Goal: Answer question/provide support

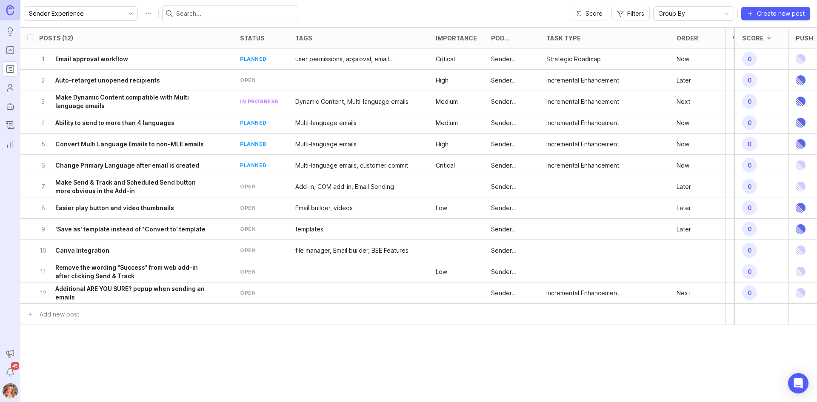
click at [463, 33] on div "Importance" at bounding box center [461, 38] width 65 height 20
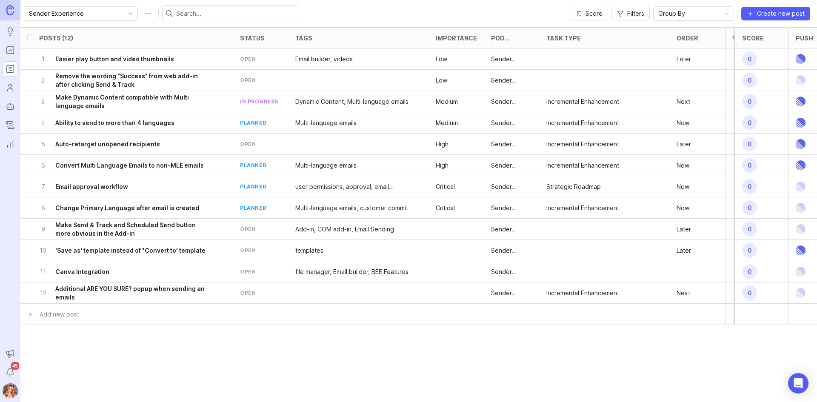
click at [463, 33] on div "Importance" at bounding box center [461, 38] width 65 height 20
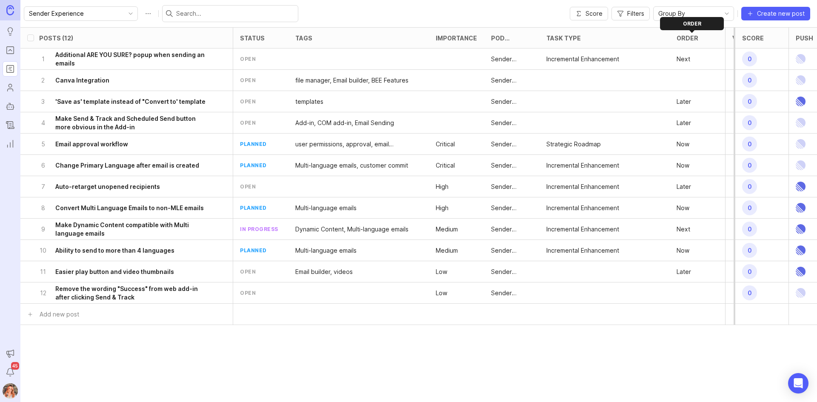
click at [698, 38] on div at bounding box center [703, 37] width 10 height 7
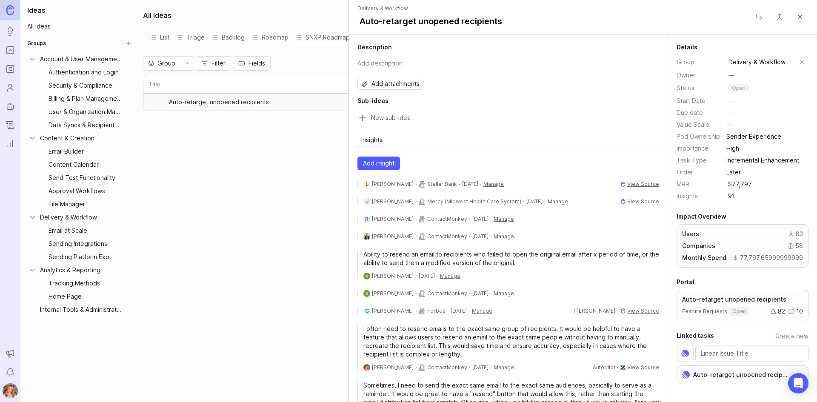
scroll to position [15, 0]
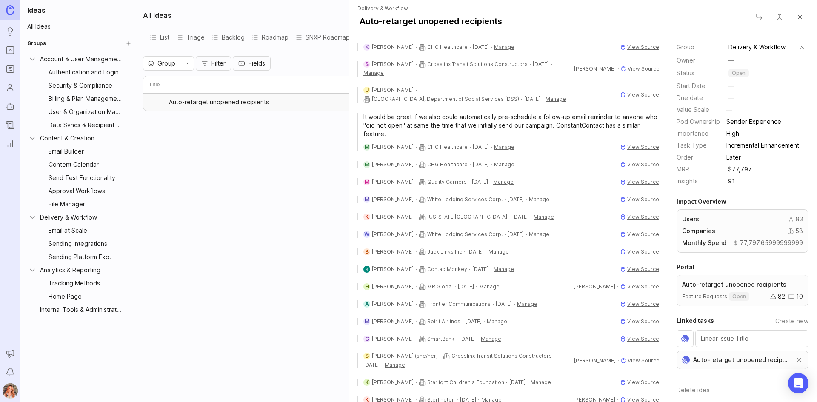
click at [5, 63] on link "Roadmaps" at bounding box center [10, 68] width 15 height 15
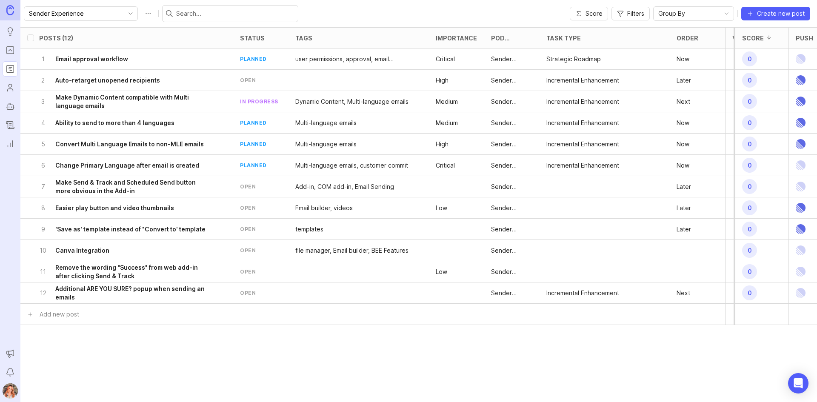
click at [12, 125] on icon "Changelog" at bounding box center [10, 125] width 9 height 10
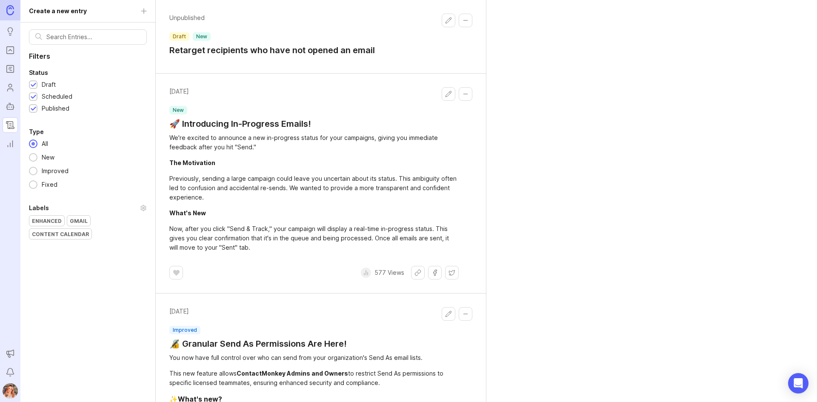
click at [10, 141] on icon "Reporting" at bounding box center [10, 144] width 9 height 10
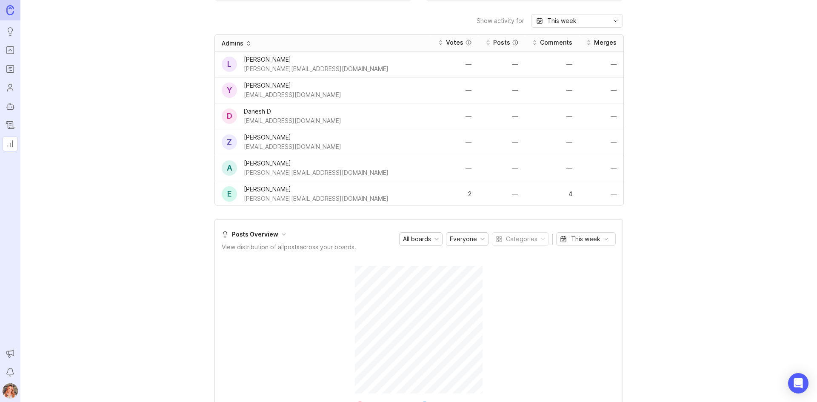
scroll to position [553, 0]
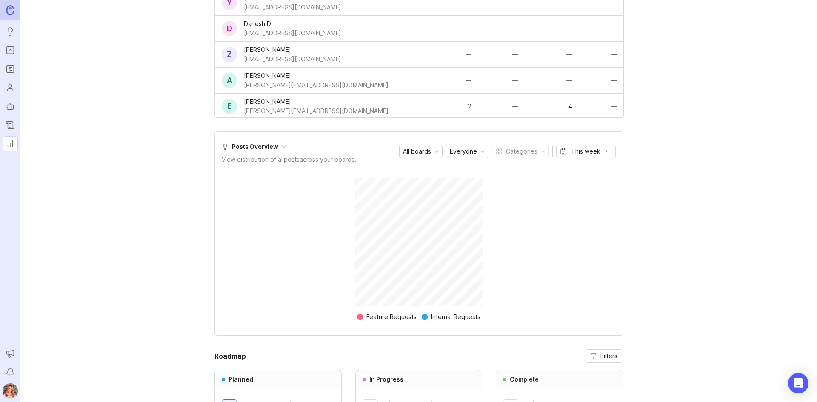
click at [13, 72] on rect "Roadmaps" at bounding box center [10, 69] width 7 height 7
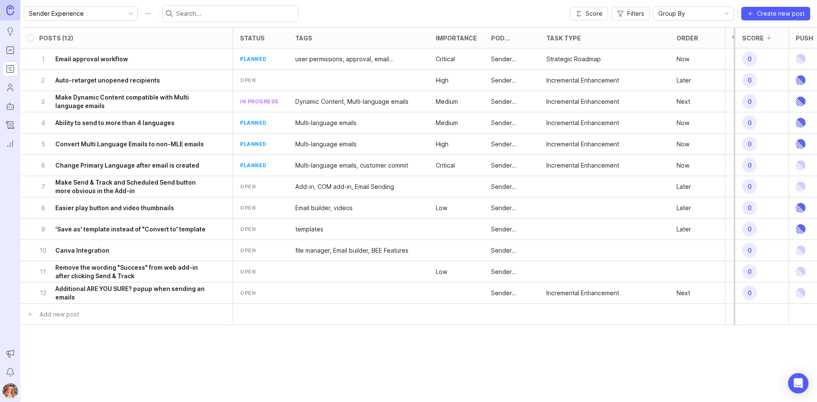
click at [14, 6] on link at bounding box center [10, 10] width 20 height 20
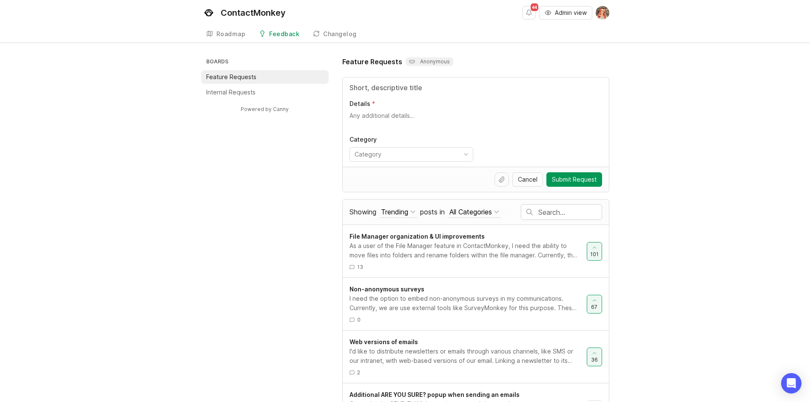
click at [225, 31] on div "Roadmap" at bounding box center [231, 34] width 29 height 6
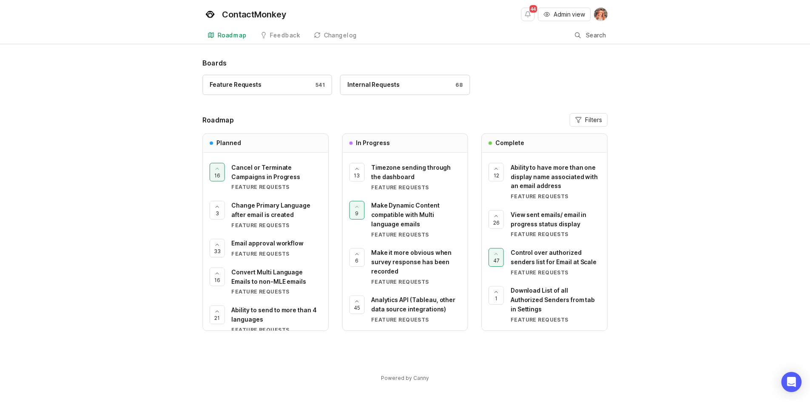
scroll to position [10, 0]
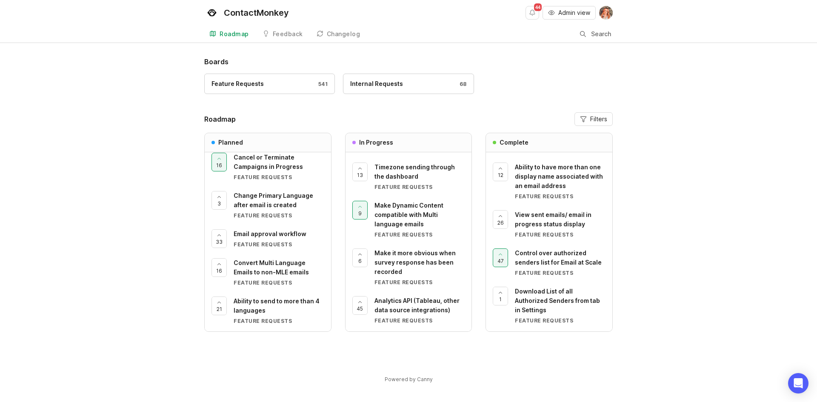
click at [402, 253] on span "Make it more obvious when survey response has been recorded" at bounding box center [414, 262] width 81 height 26
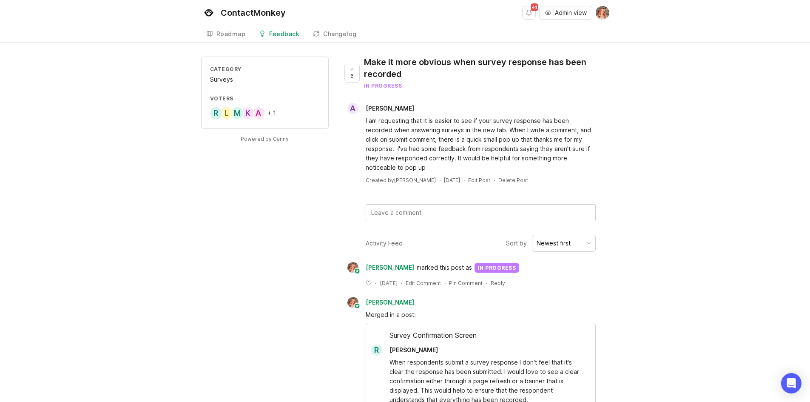
click at [381, 67] on div "Make it more obvious when survey response has been recorded" at bounding box center [483, 68] width 239 height 24
click at [550, 15] on icon "button" at bounding box center [548, 12] width 7 height 7
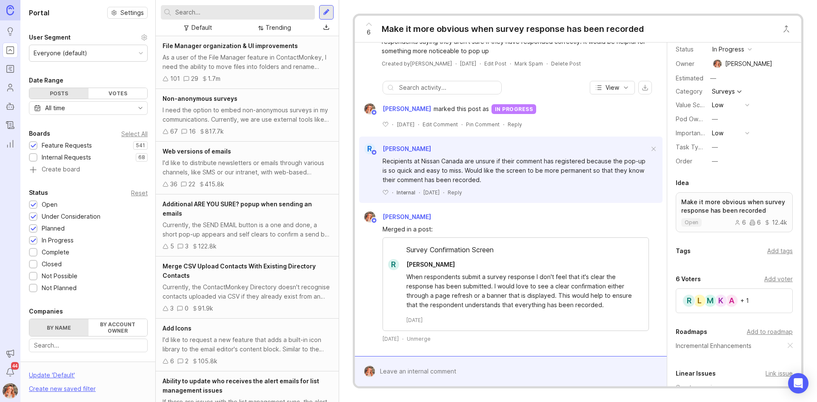
scroll to position [129, 0]
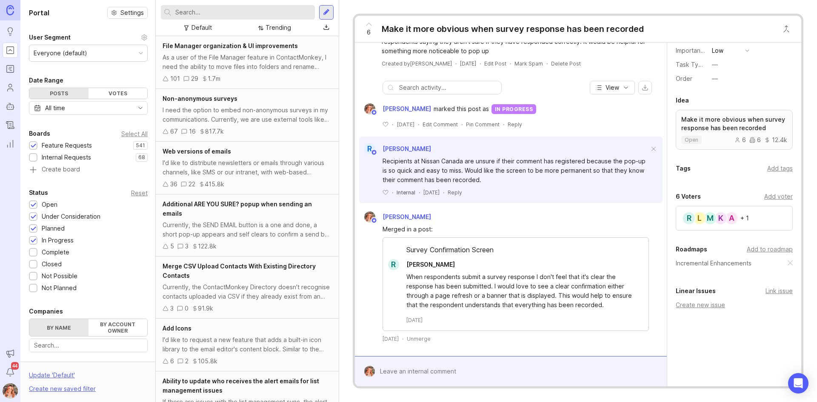
click at [777, 287] on div "Linear Issues Link issue" at bounding box center [734, 291] width 117 height 10
click at [773, 291] on div "Link issue" at bounding box center [778, 290] width 27 height 9
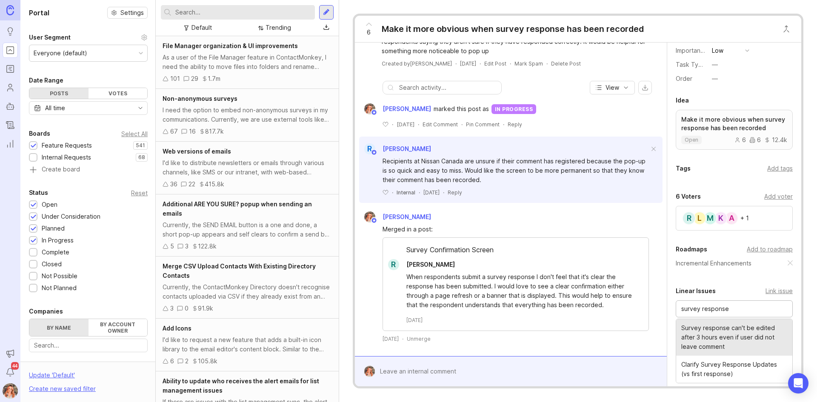
scroll to position [43, 0]
type input "survey response"
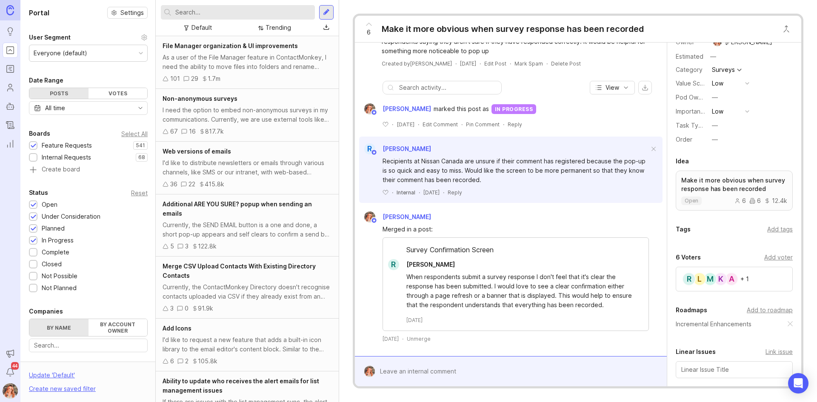
scroll to position [0, 0]
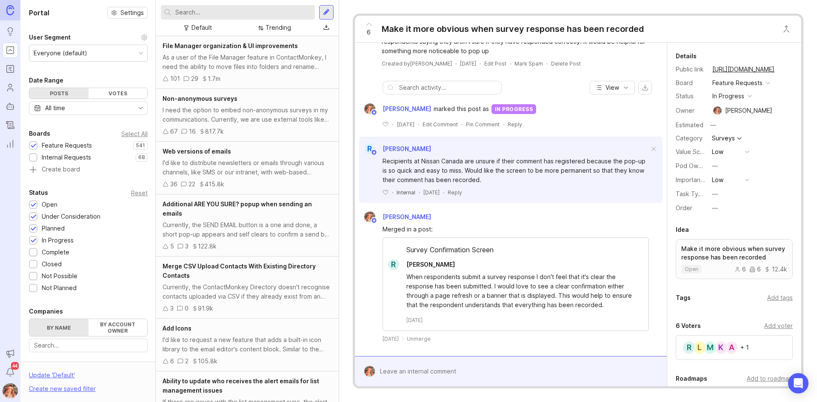
click at [733, 95] on div "in progress" at bounding box center [728, 95] width 32 height 9
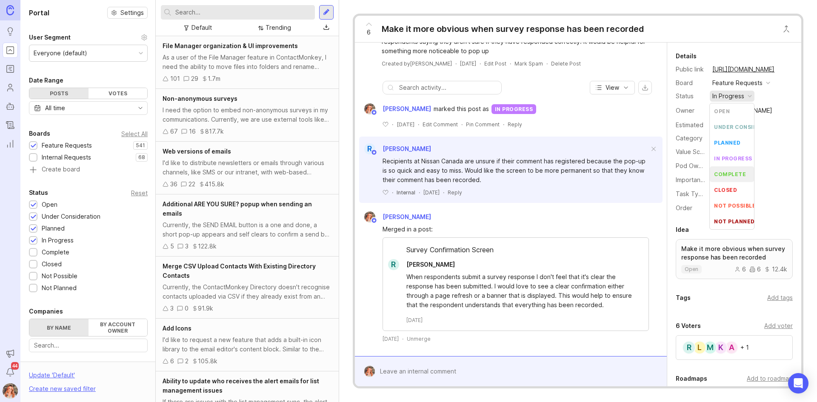
click at [731, 171] on div "complete" at bounding box center [730, 174] width 32 height 7
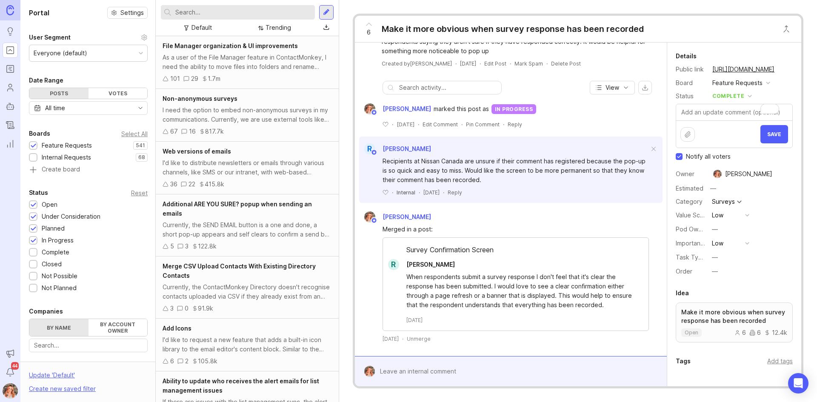
click at [715, 112] on textarea "To enrich screen reader interactions, please activate Accessibility in Grammarl…" at bounding box center [734, 112] width 116 height 16
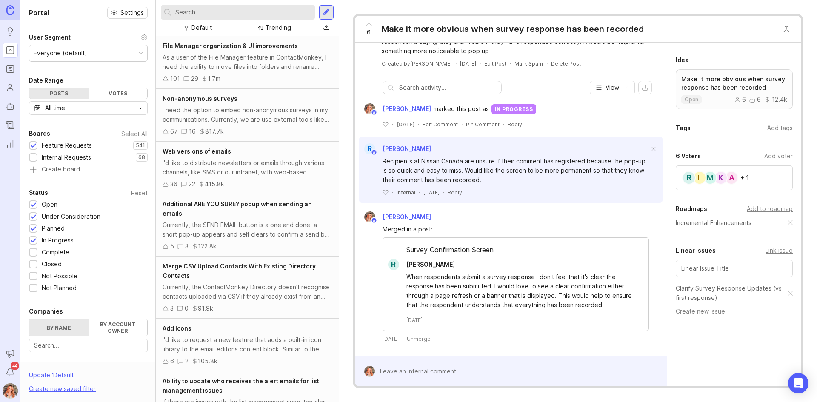
scroll to position [85, 0]
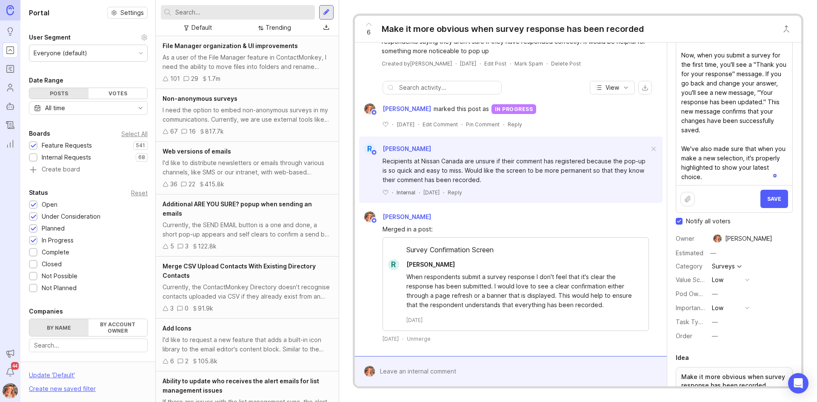
type textarea "We have an update to the survey submission process! Now, when you submit a surv…"
click at [767, 199] on span "Save" at bounding box center [774, 199] width 14 height 6
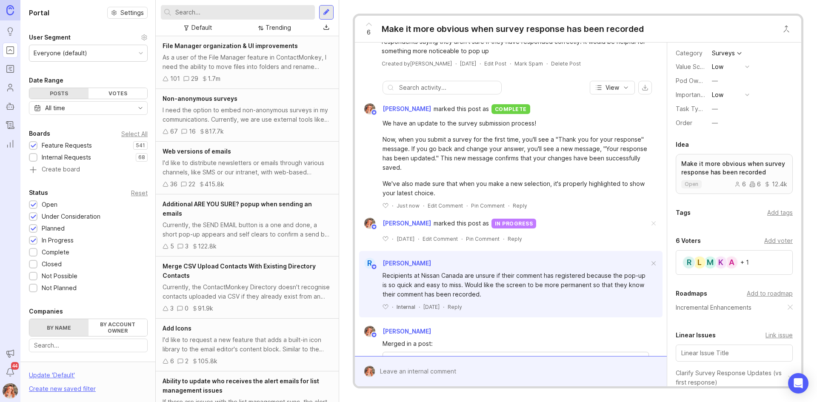
scroll to position [0, 0]
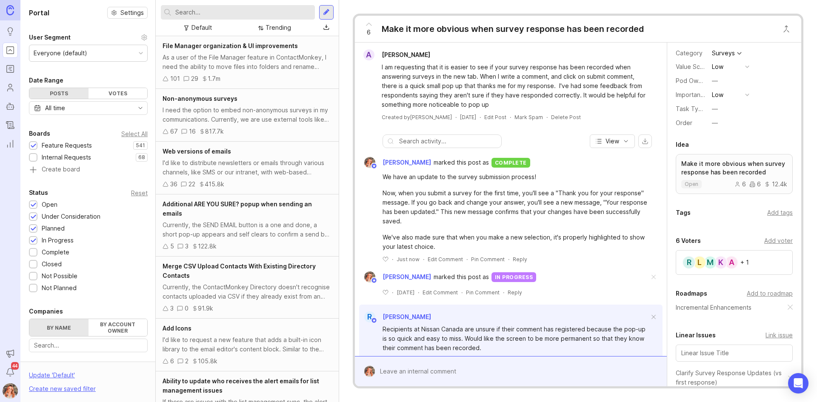
click at [8, 9] on img at bounding box center [10, 10] width 8 height 10
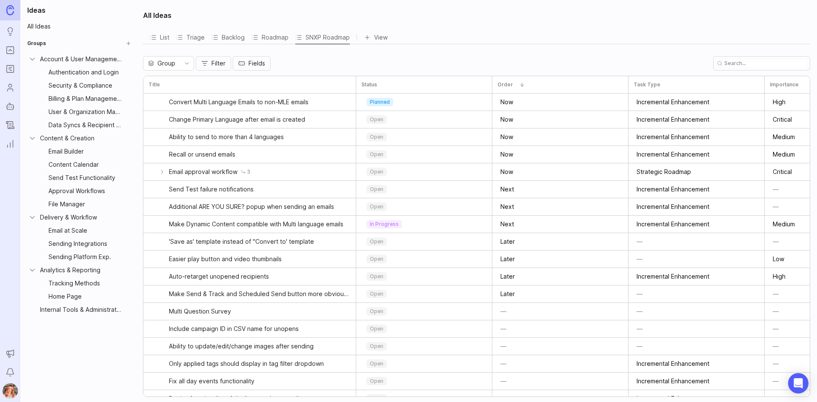
click at [10, 59] on ul "Ideas Portal Roadmaps Users Autopilot Changelog Reporting" at bounding box center [10, 75] width 20 height 151
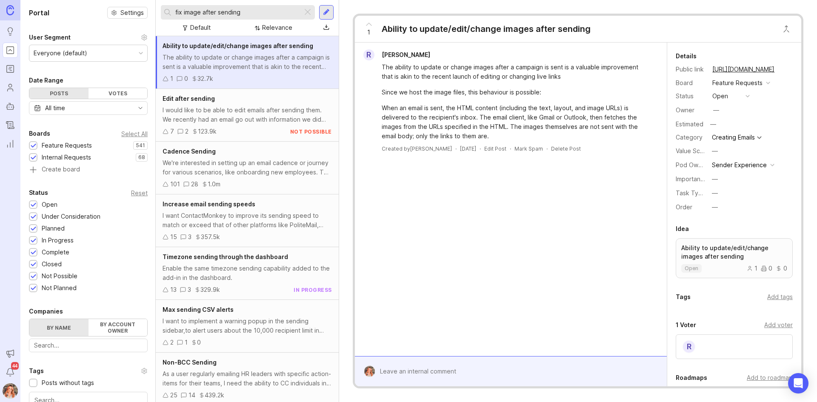
click at [14, 144] on icon "Reporting" at bounding box center [10, 144] width 9 height 10
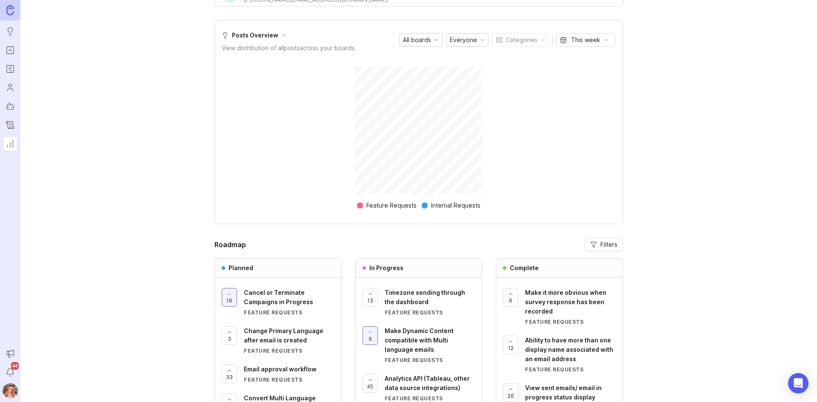
scroll to position [754, 0]
